Goal: Find specific fact: Find specific fact

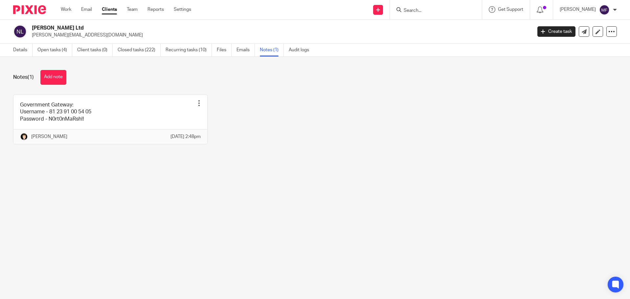
click at [441, 9] on input "Search" at bounding box center [432, 11] width 59 height 6
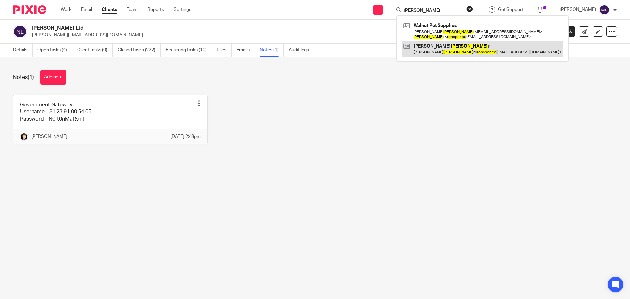
type input "[PERSON_NAME]"
click at [449, 51] on link at bounding box center [482, 48] width 162 height 15
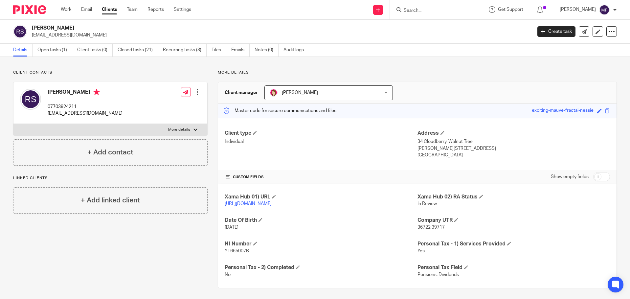
drag, startPoint x: 413, startPoint y: 141, endPoint x: 438, endPoint y: 159, distance: 30.4
click at [438, 159] on div "Client type Individual Address 34 Cloudberry, Walnut Tree Milton Keynes, MK7 7D…" at bounding box center [417, 144] width 398 height 53
click at [440, 154] on p "United Kingdom" at bounding box center [513, 155] width 192 height 7
drag, startPoint x: 450, startPoint y: 157, endPoint x: 415, endPoint y: 141, distance: 38.8
click at [417, 141] on div "Address 34 Cloudberry, Walnut Tree Milton Keynes, MK7 7DL United Kingdom" at bounding box center [513, 144] width 192 height 29
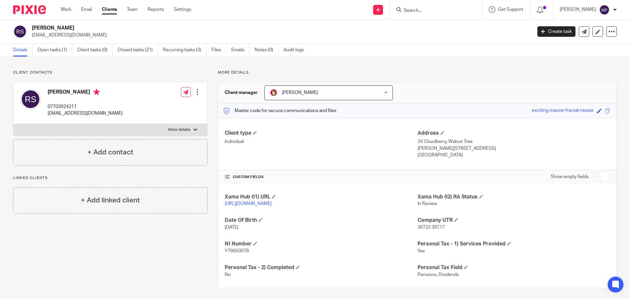
copy div "34 Cloudberry, Walnut Tree Milton Keynes, MK7 7DL United Kingdom"
